Goal: Task Accomplishment & Management: Manage account settings

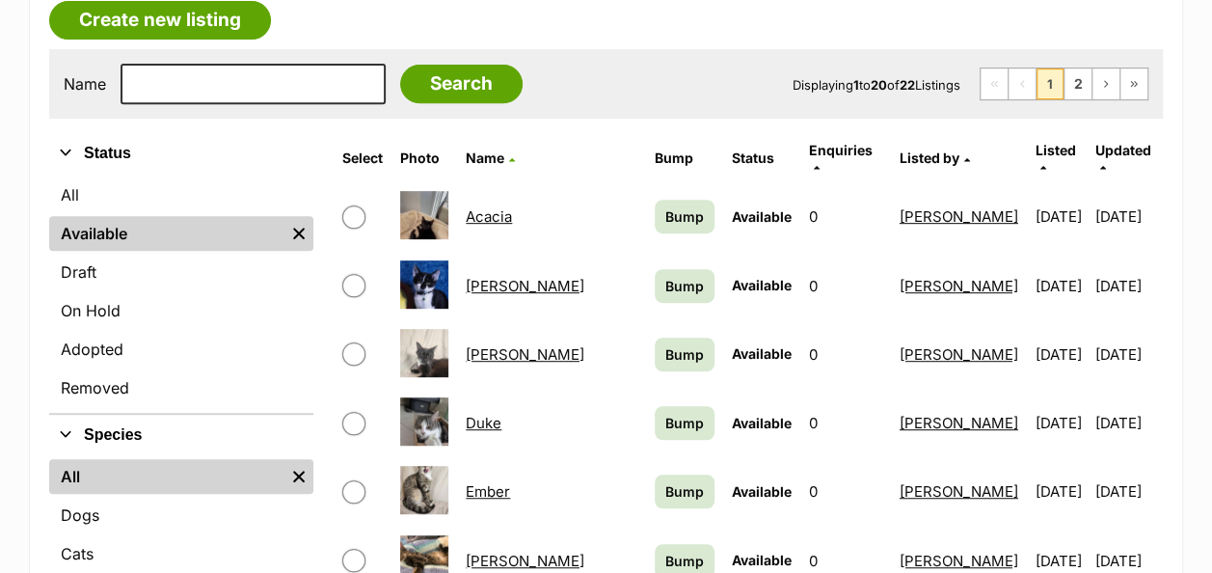
scroll to position [424, 0]
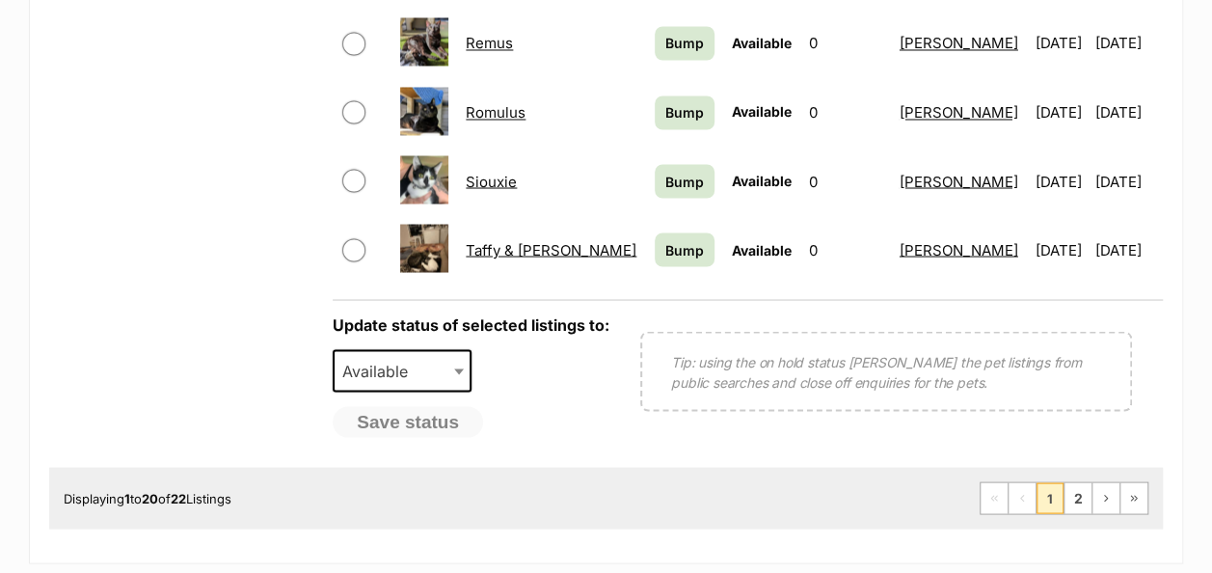
scroll to position [1697, 0]
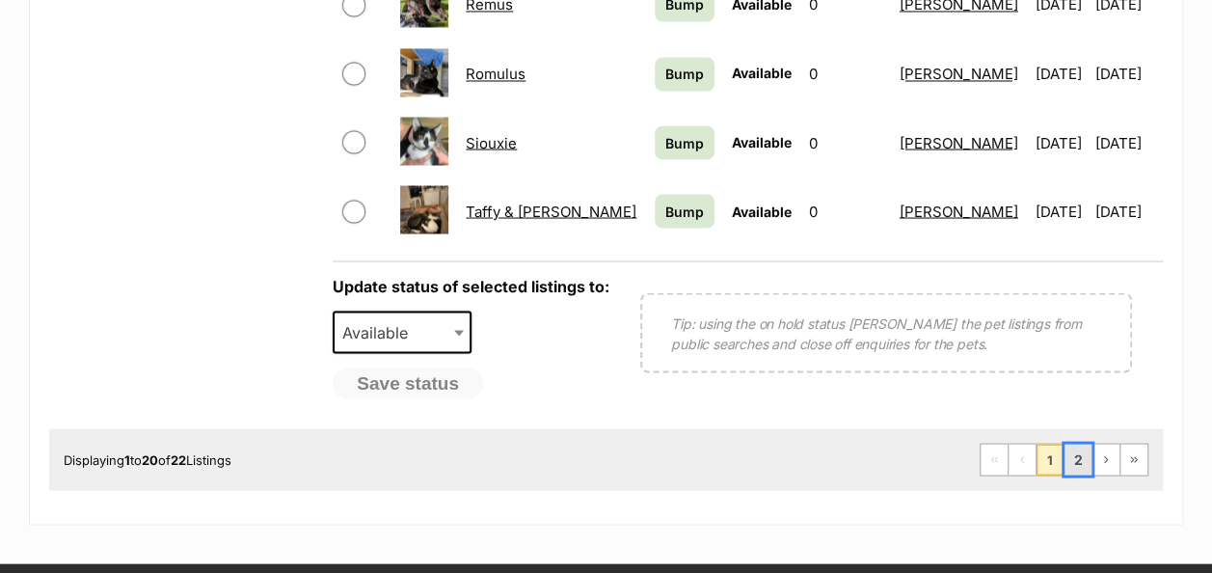
click at [1074, 443] on link "2" at bounding box center [1077, 458] width 27 height 31
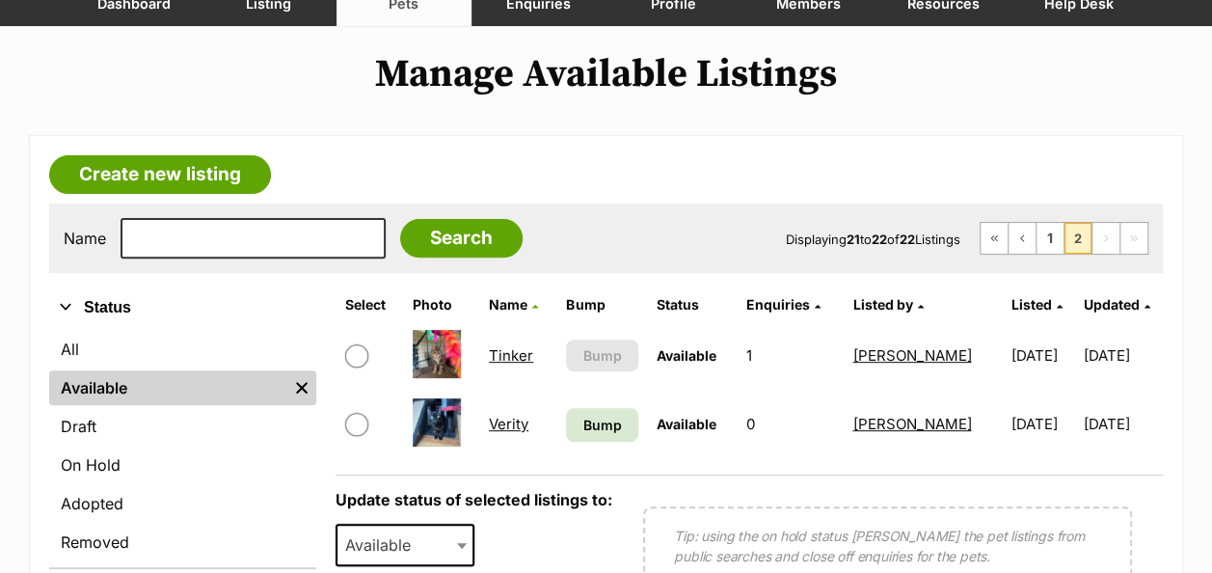
scroll to position [386, 0]
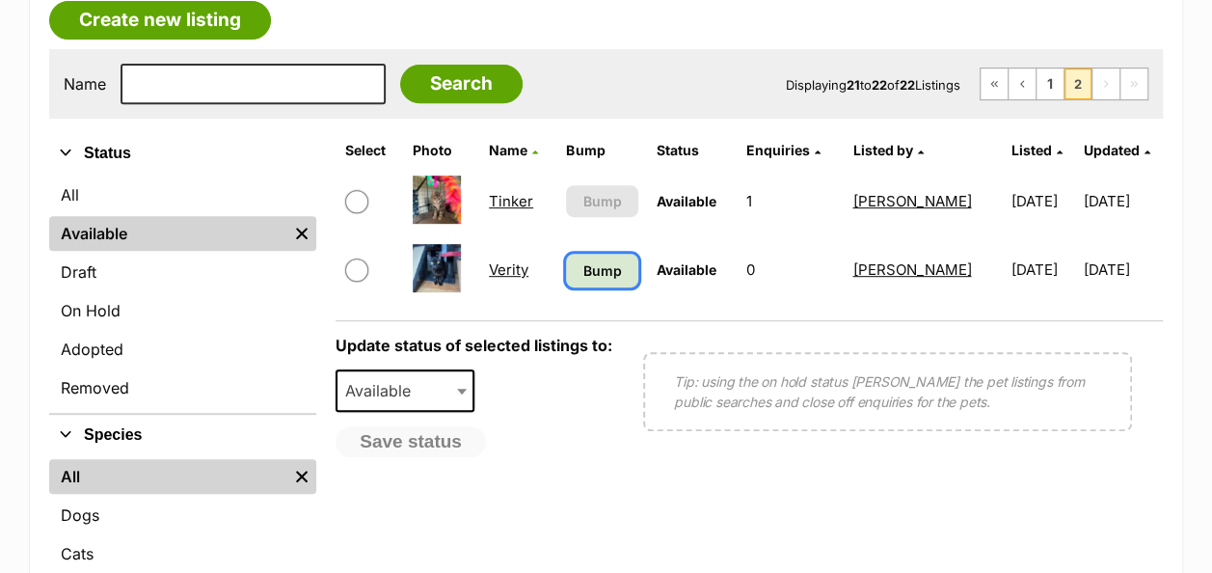
click at [592, 260] on span "Bump" at bounding box center [602, 270] width 39 height 20
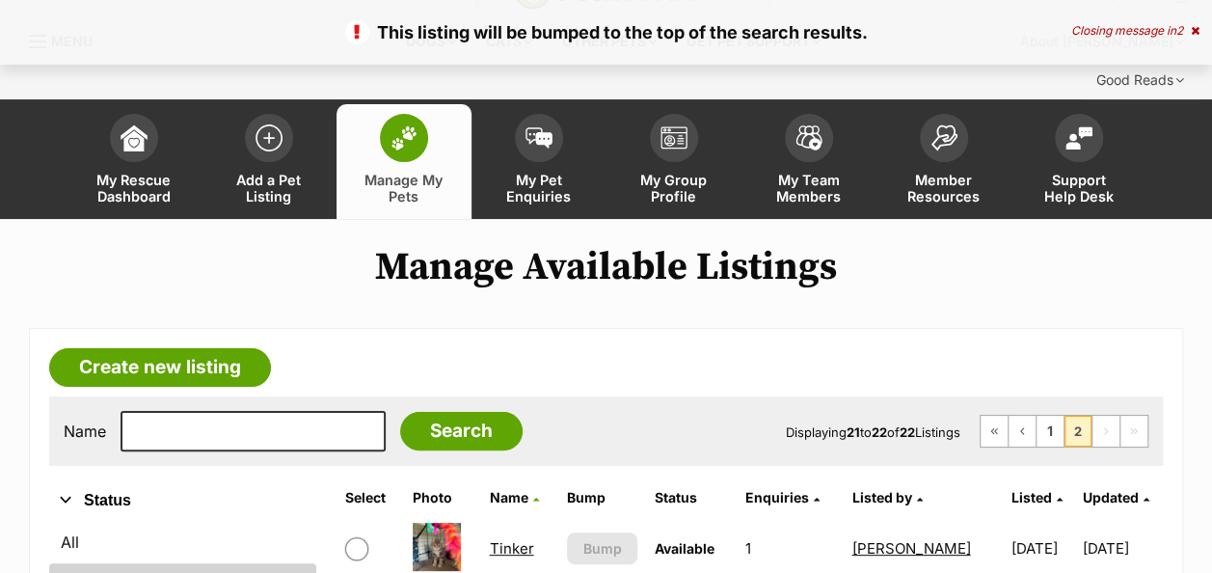
scroll to position [270, 0]
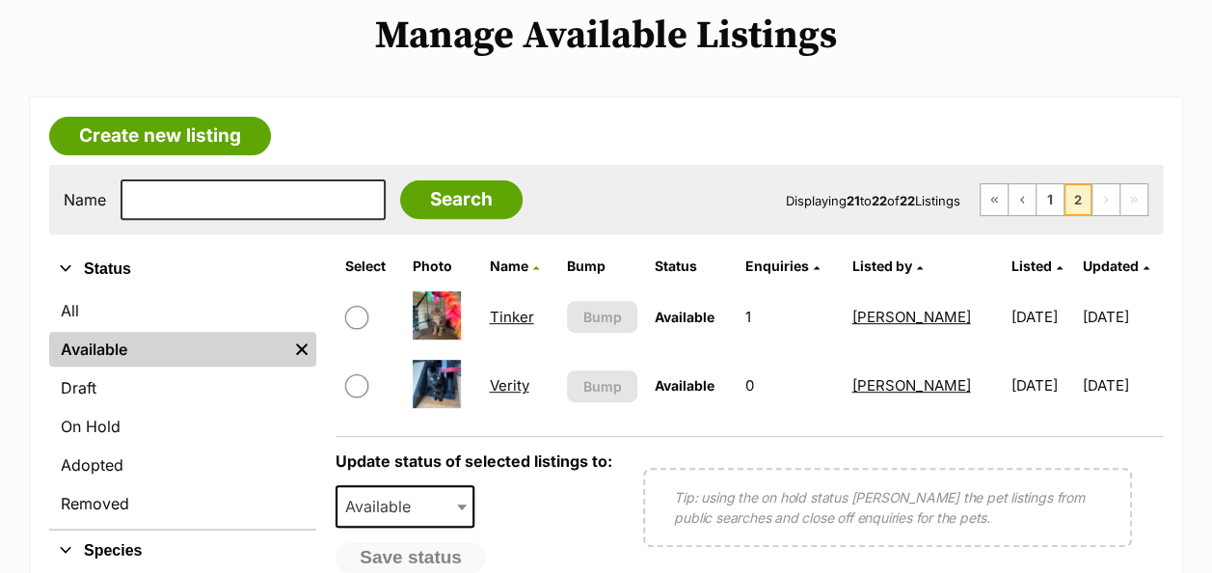
click at [348, 306] on input "checkbox" at bounding box center [356, 317] width 23 height 23
checkbox input "true"
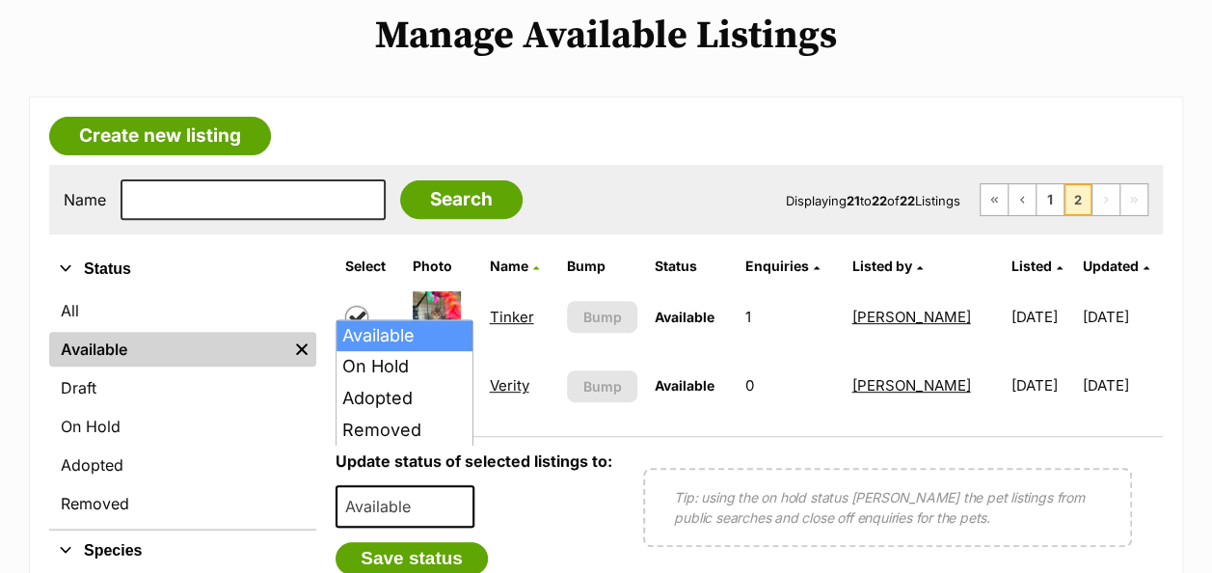
click at [454, 485] on span at bounding box center [463, 506] width 19 height 42
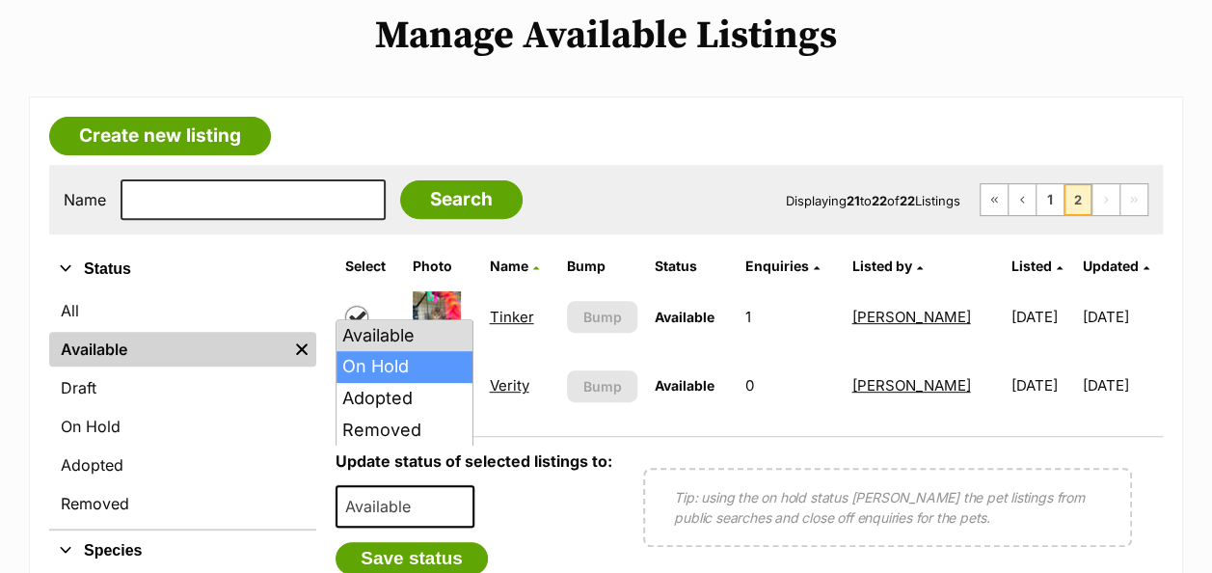
select select "on_hold"
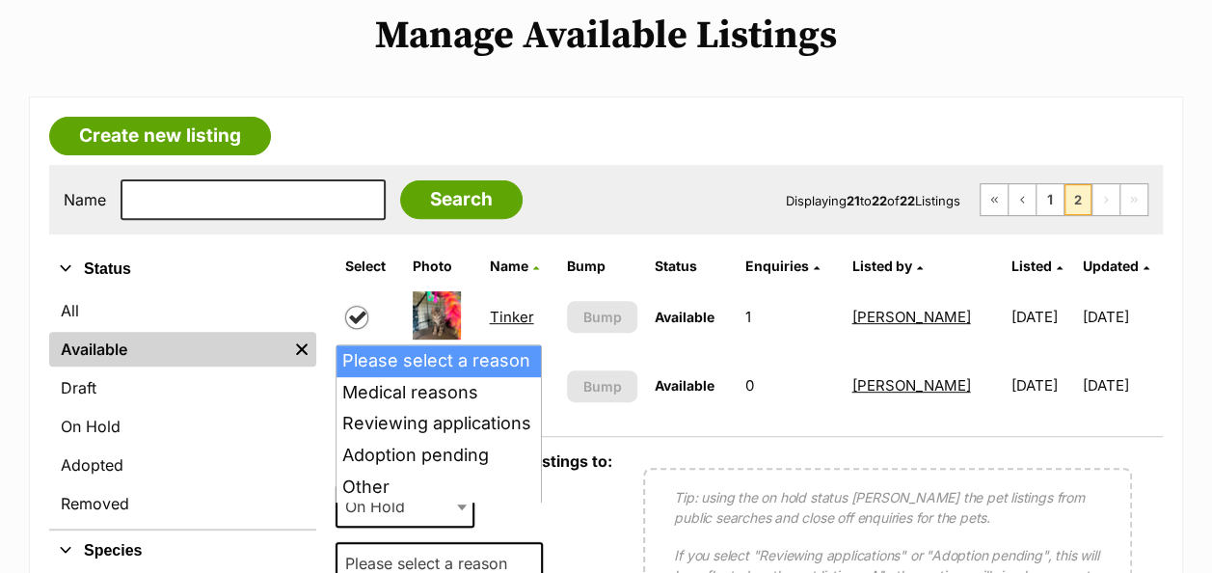
click at [493, 549] on span "Please select a reason" at bounding box center [431, 562] width 189 height 27
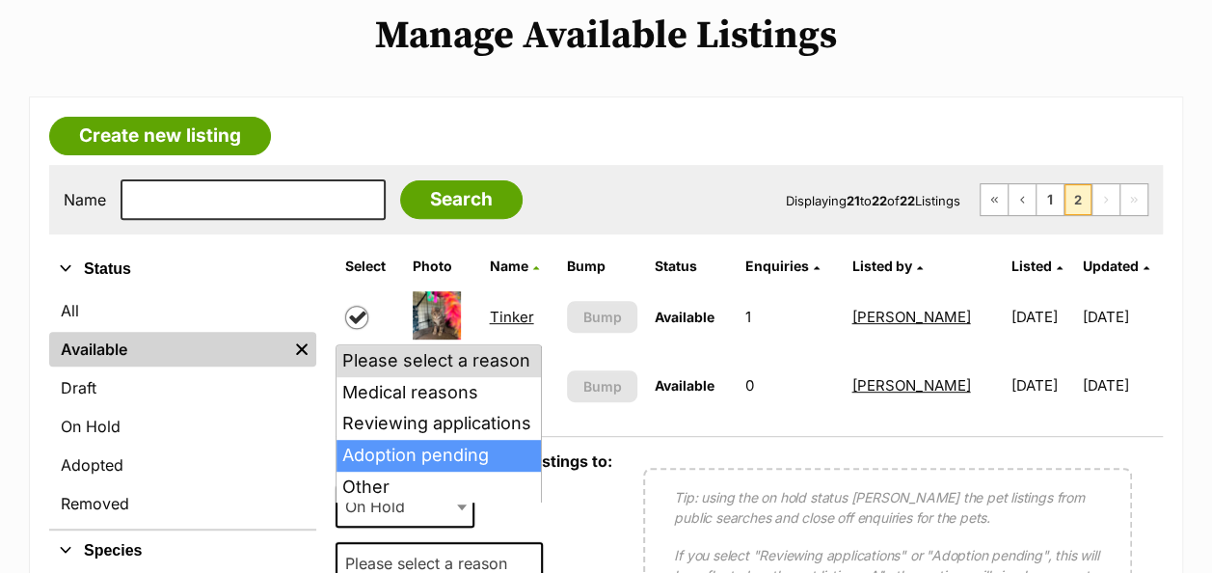
select select "adoption_pending"
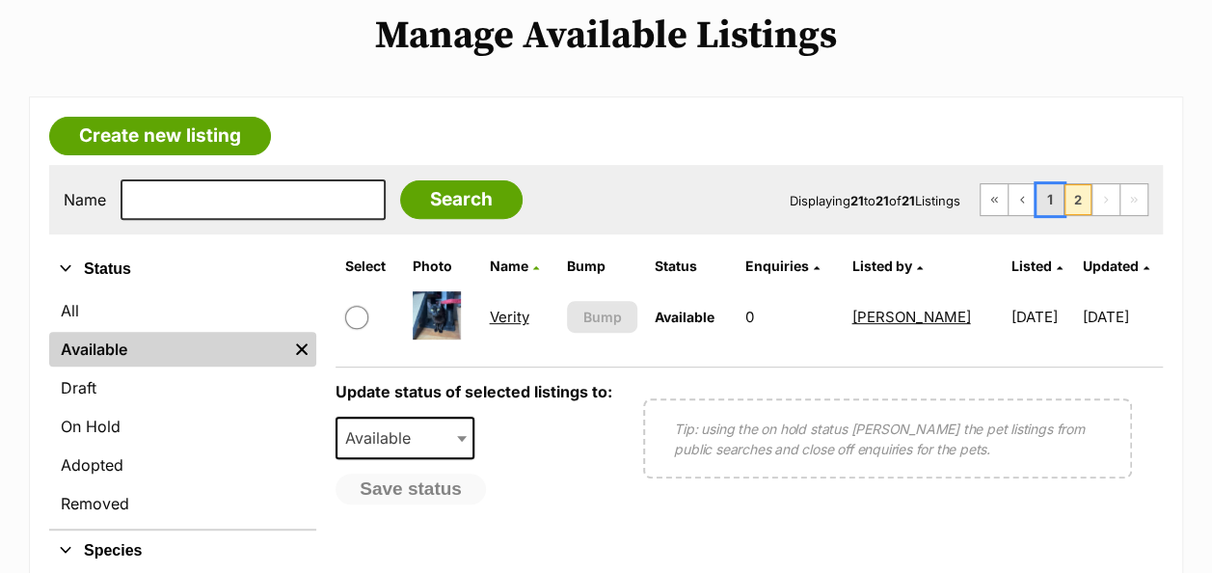
click at [1057, 184] on link "1" at bounding box center [1049, 199] width 27 height 31
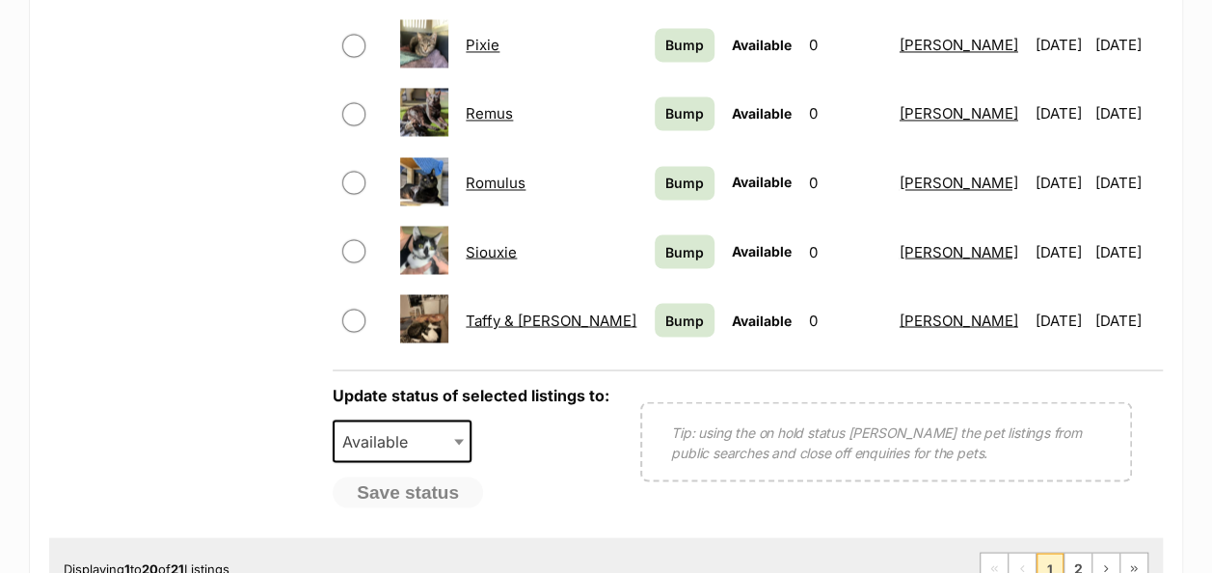
scroll to position [1596, 0]
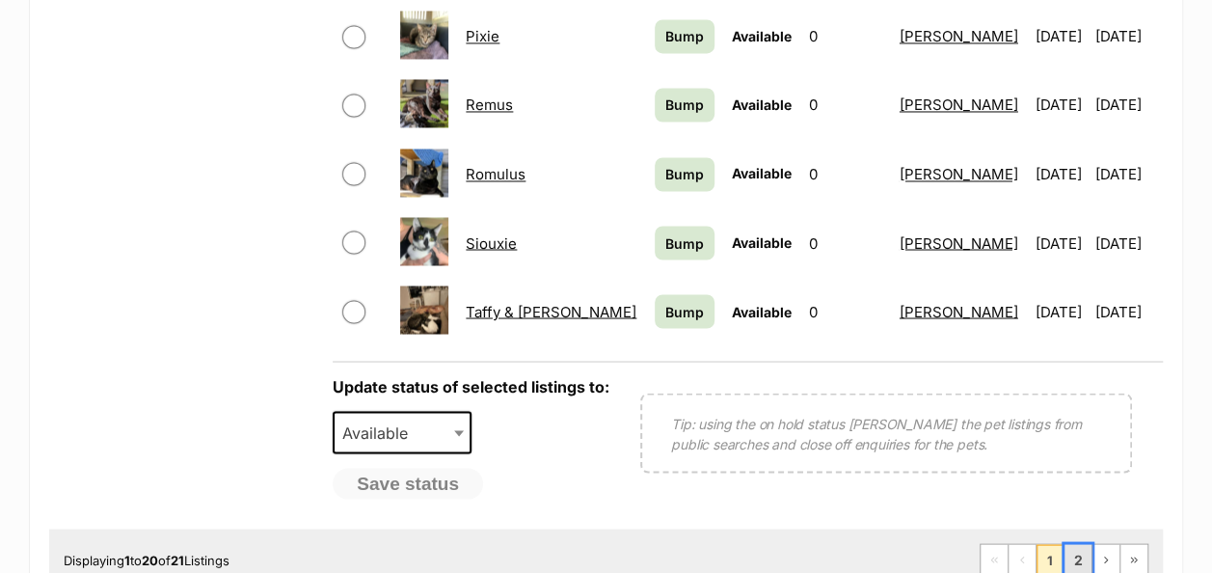
click at [1084, 544] on link "2" at bounding box center [1077, 559] width 27 height 31
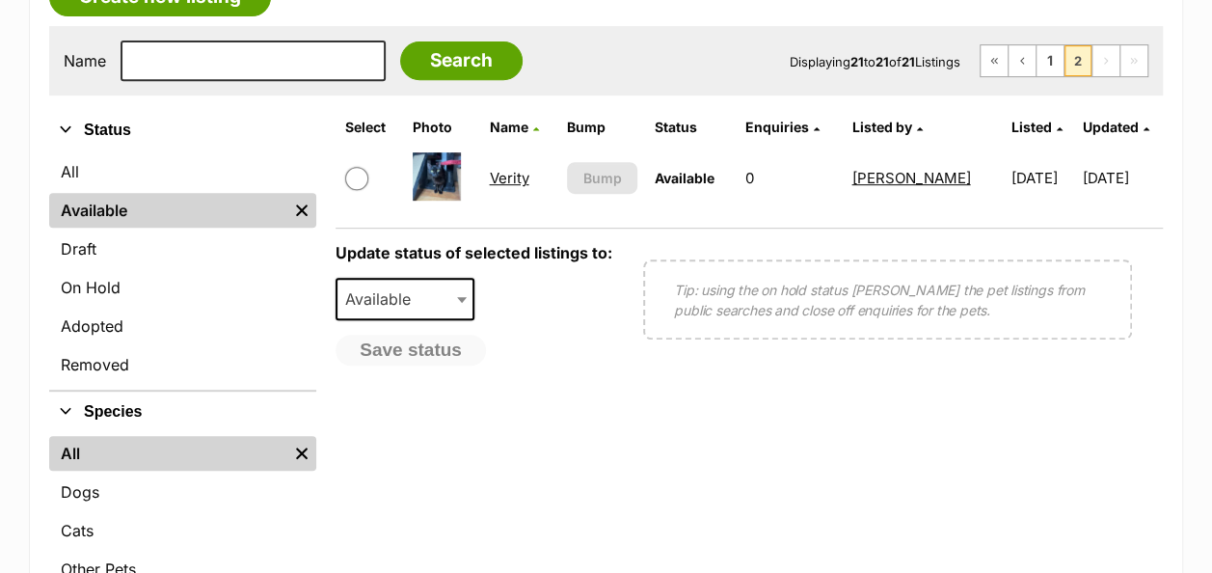
scroll to position [411, 0]
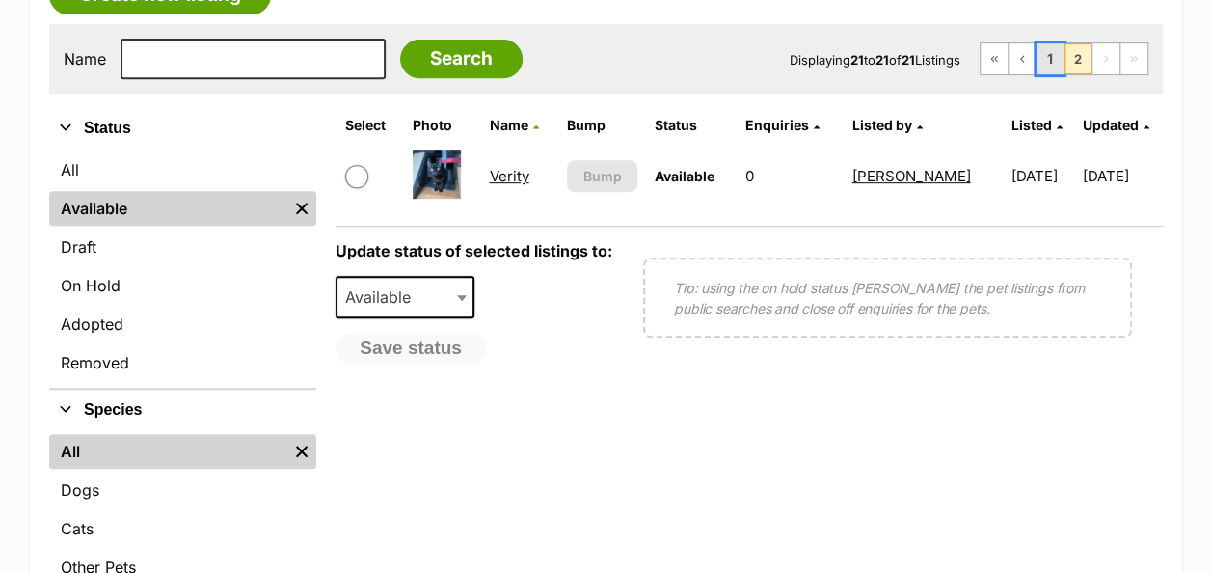
click at [1060, 43] on link "1" at bounding box center [1049, 58] width 27 height 31
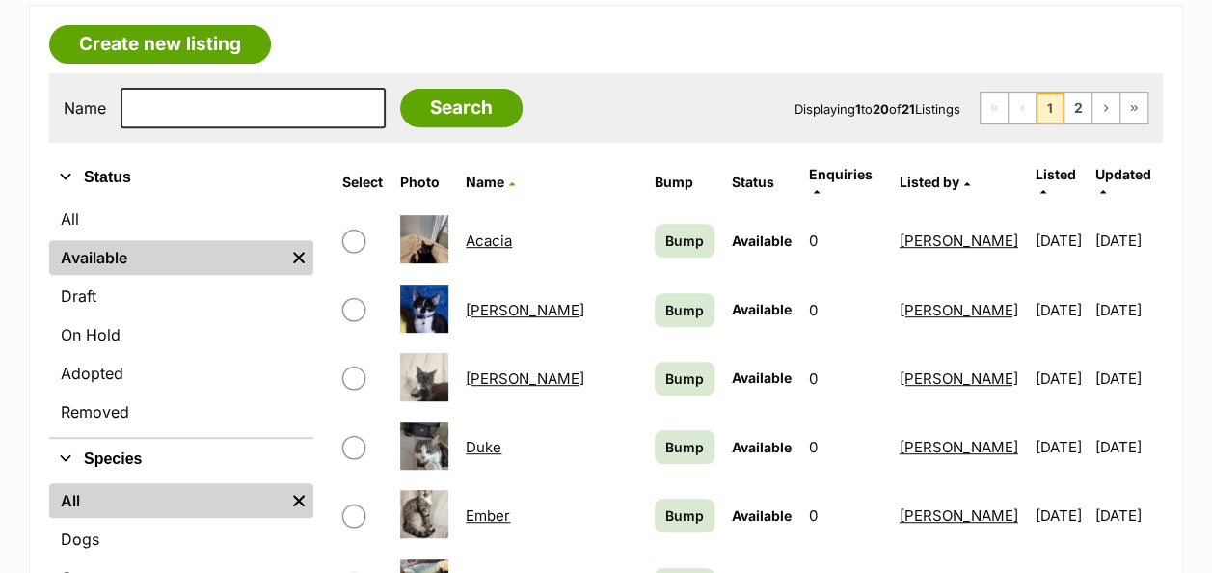
scroll to position [365, 0]
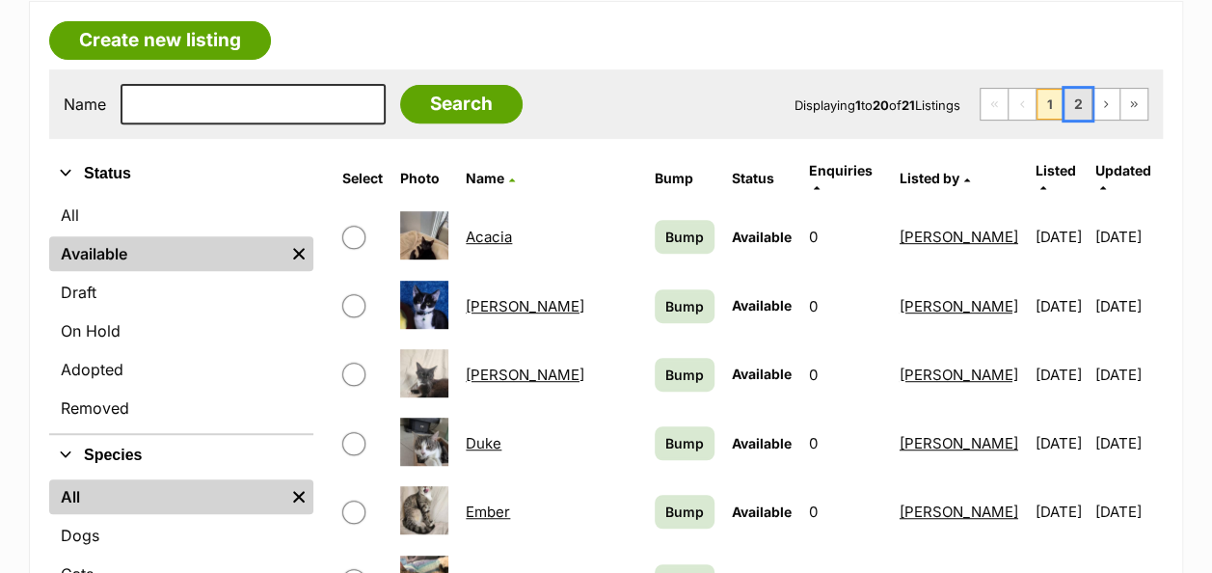
click at [1076, 89] on link "2" at bounding box center [1077, 104] width 27 height 31
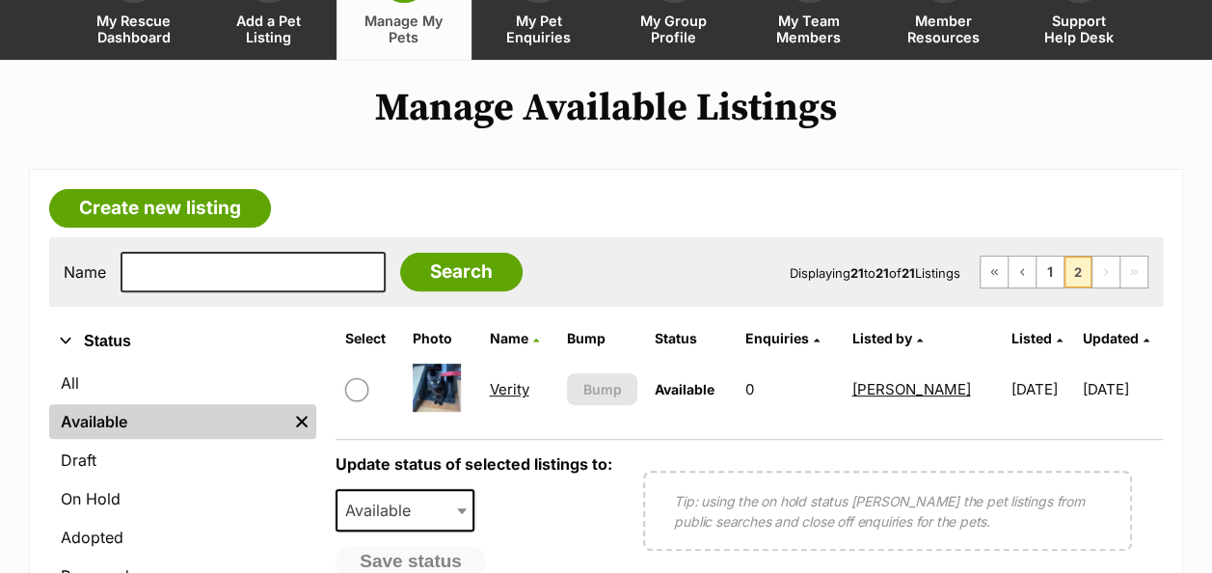
scroll to position [202, 0]
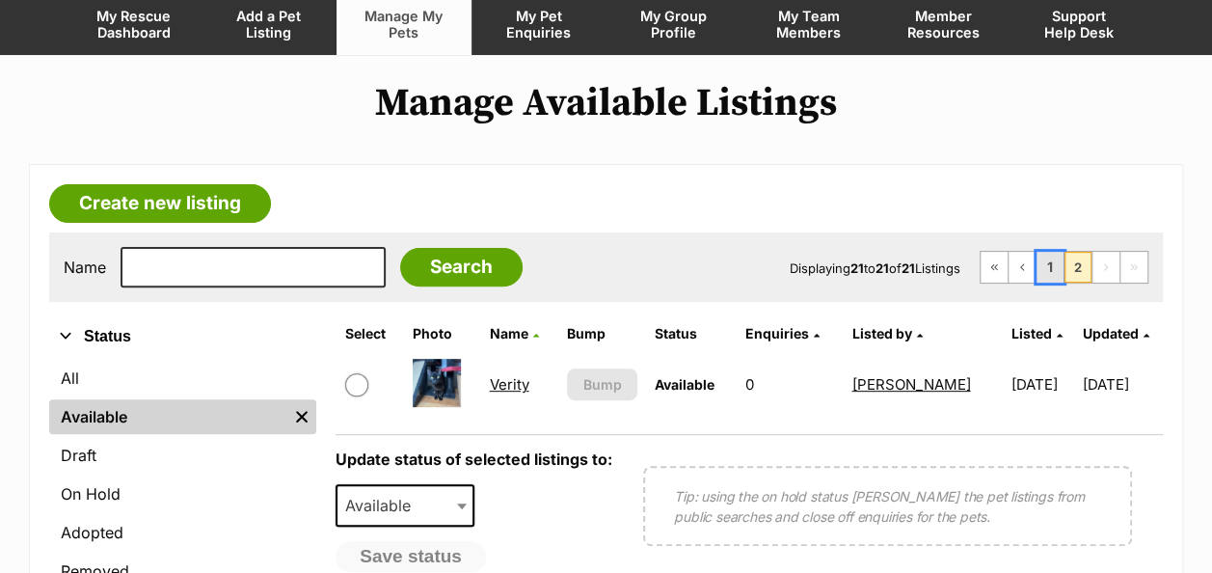
click at [1050, 252] on link "1" at bounding box center [1049, 267] width 27 height 31
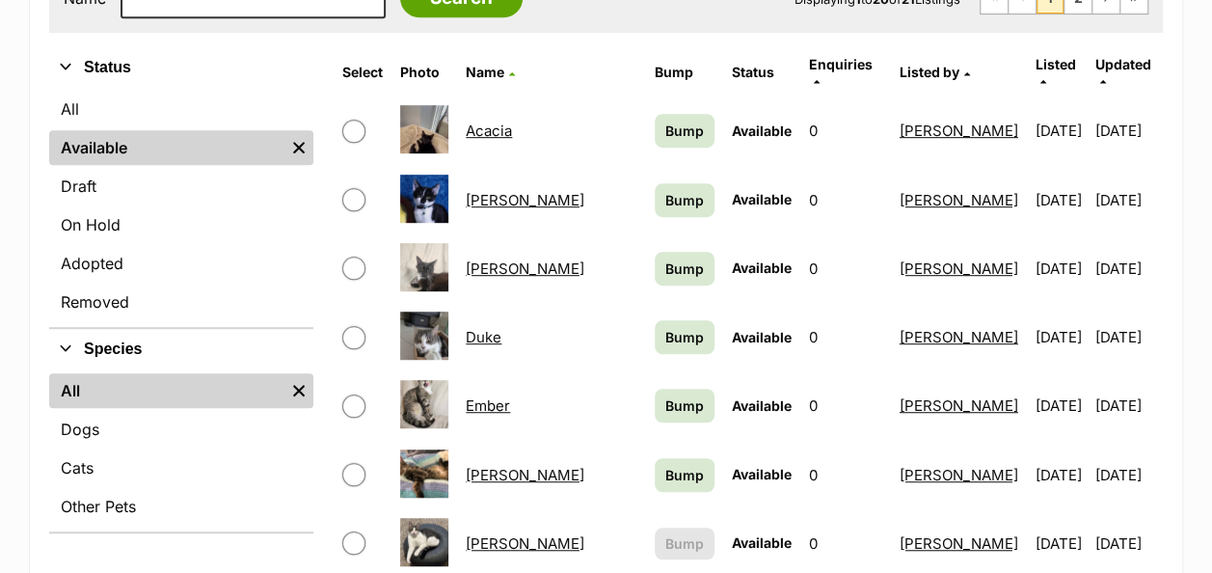
scroll to position [475, 0]
